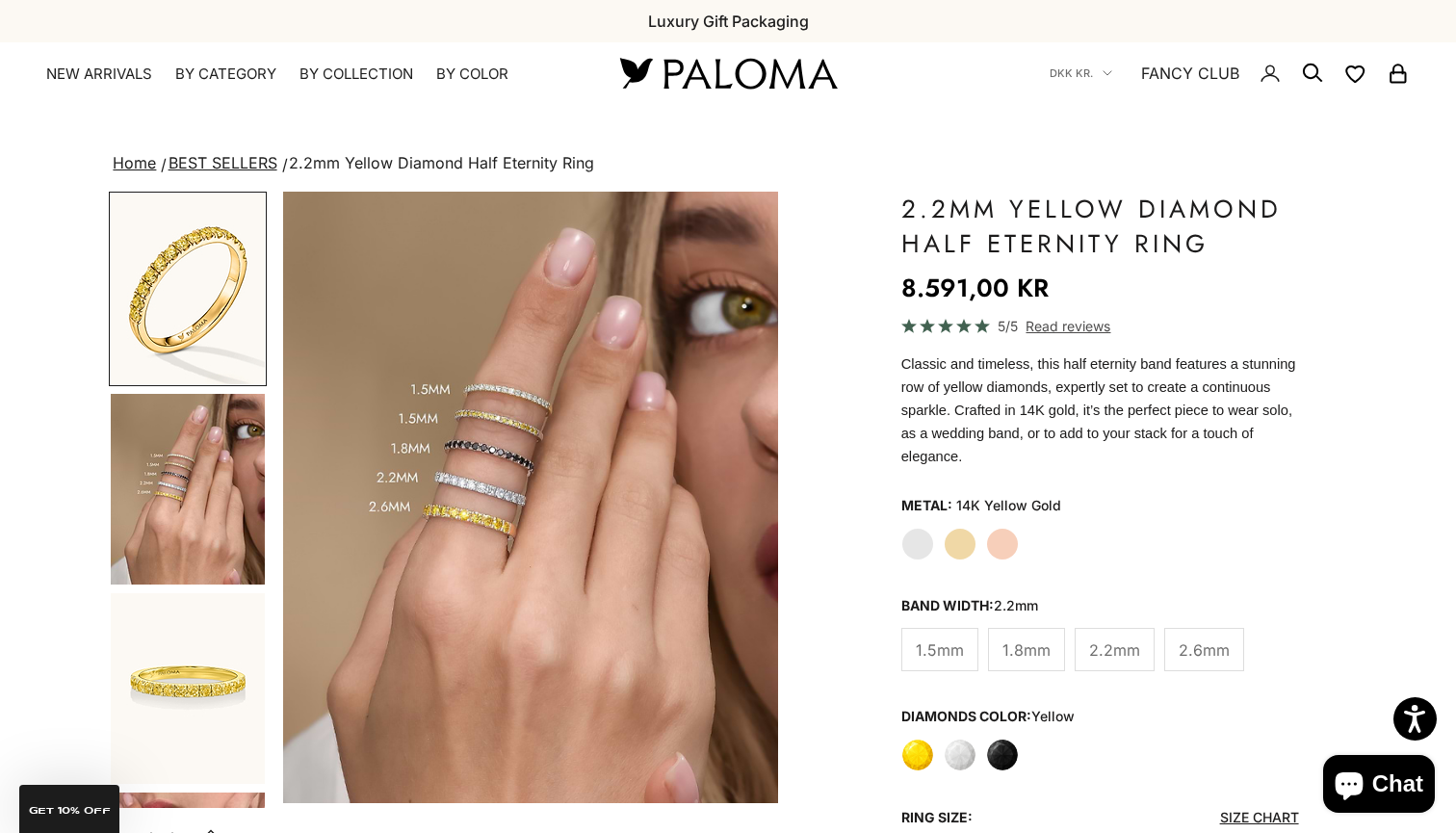
click at [1006, 634] on label "1.8mm" at bounding box center [1027, 650] width 77 height 44
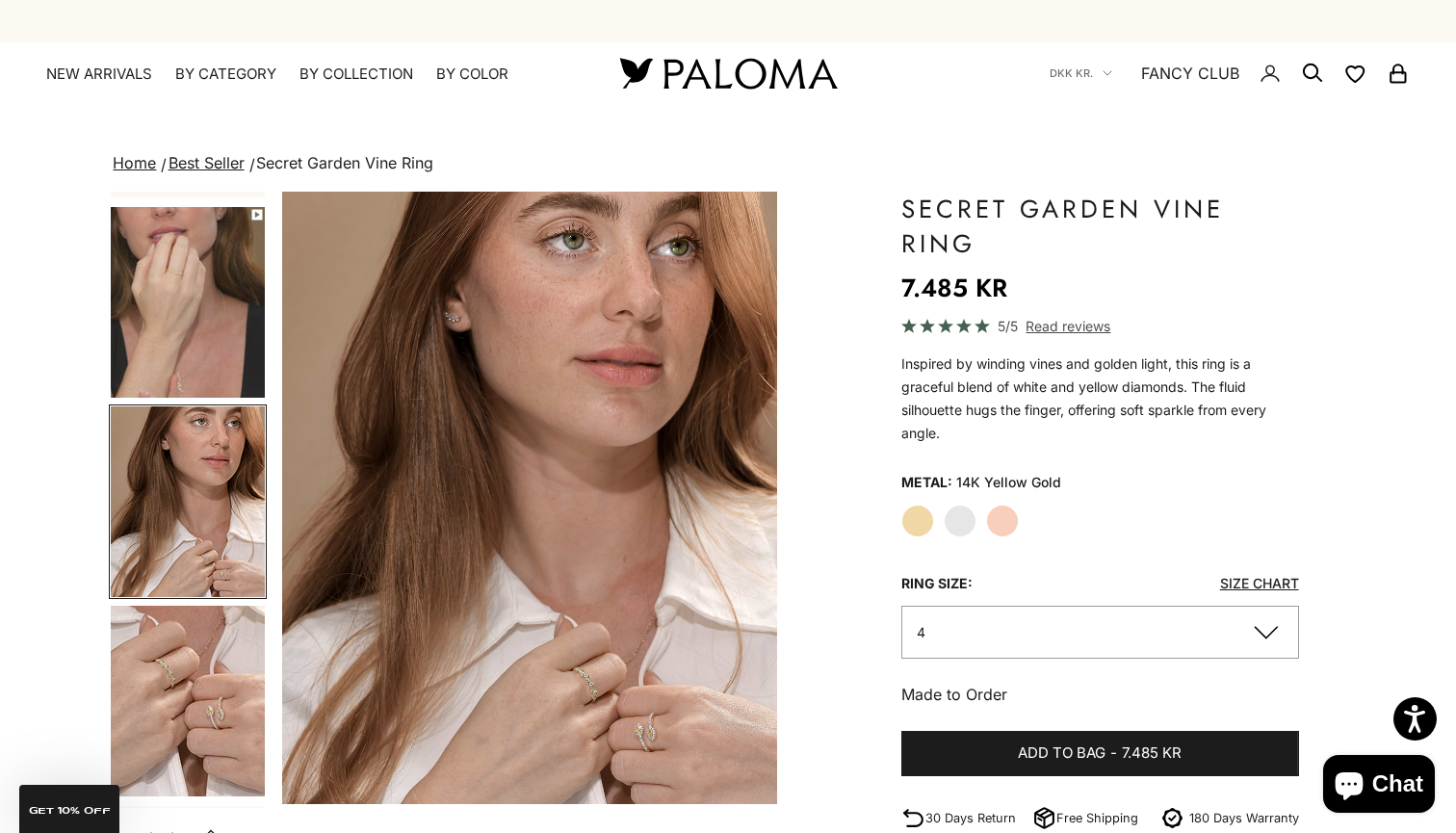
click at [785, 75] on img at bounding box center [727, 72] width 231 height 41
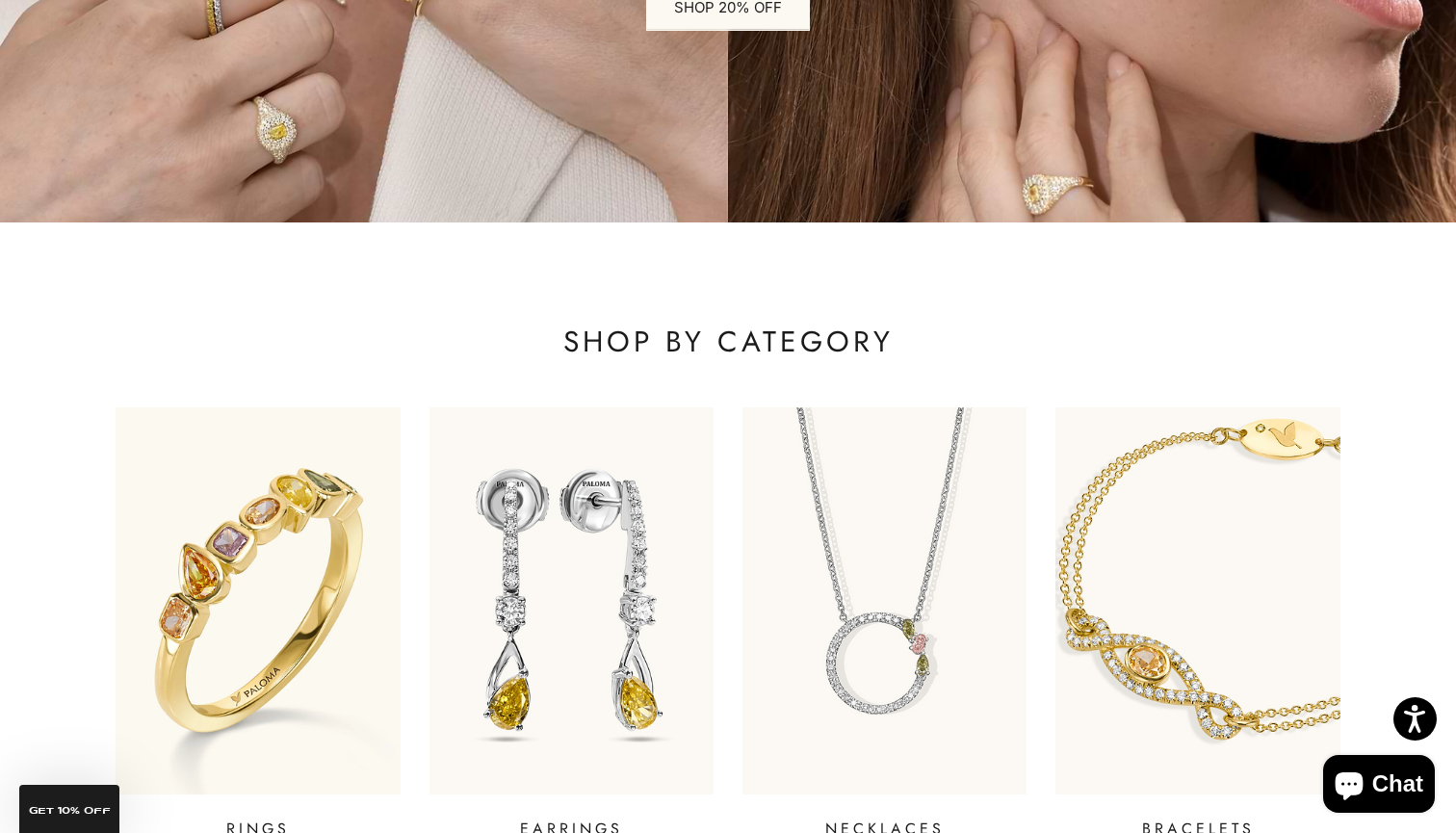
scroll to position [374, 0]
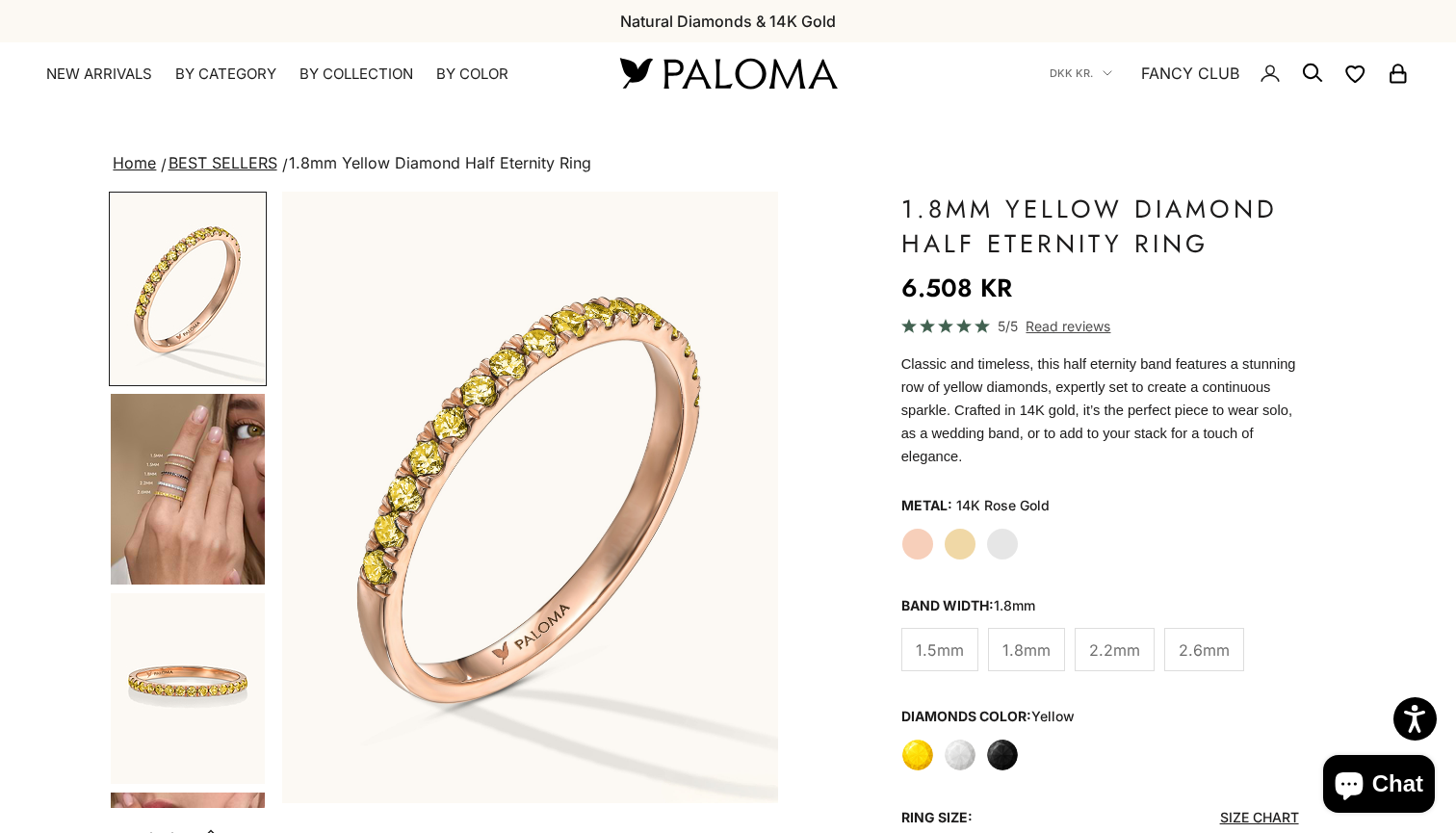
click at [201, 501] on img "Go to item 4" at bounding box center [187, 489] width 154 height 190
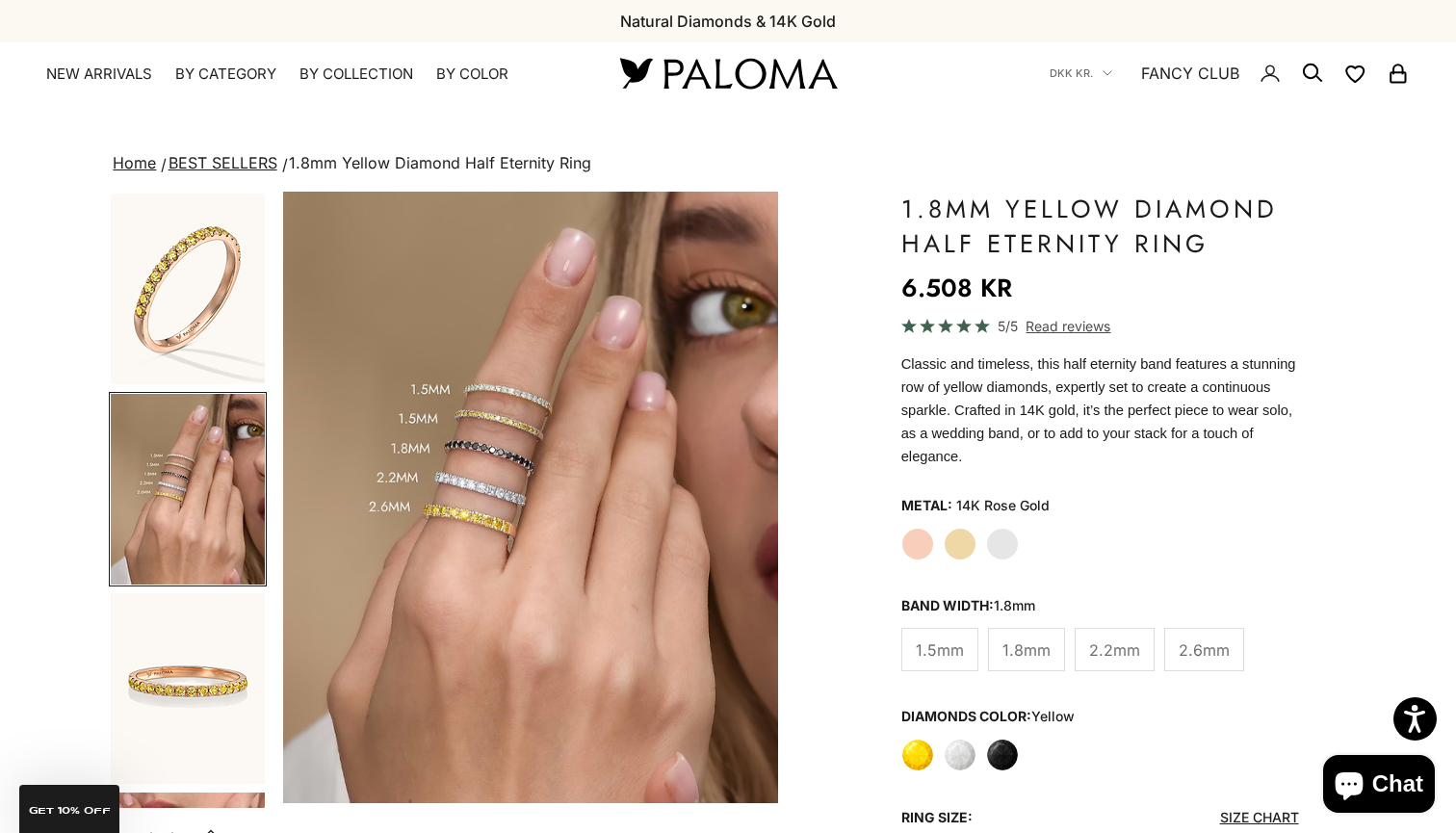
scroll to position [0, 518]
click at [959, 553] on label "Yellow Gold" at bounding box center [959, 543] width 33 height 33
